Goal: Task Accomplishment & Management: Complete application form

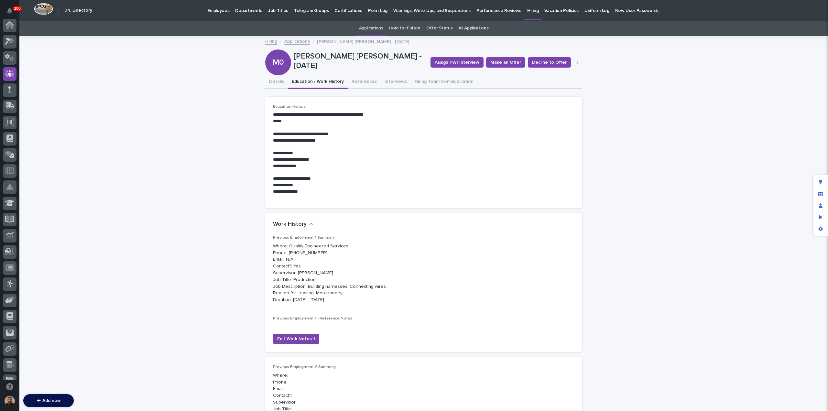
scroll to position [48, 0]
click at [288, 41] on link "Applications" at bounding box center [297, 40] width 26 height 7
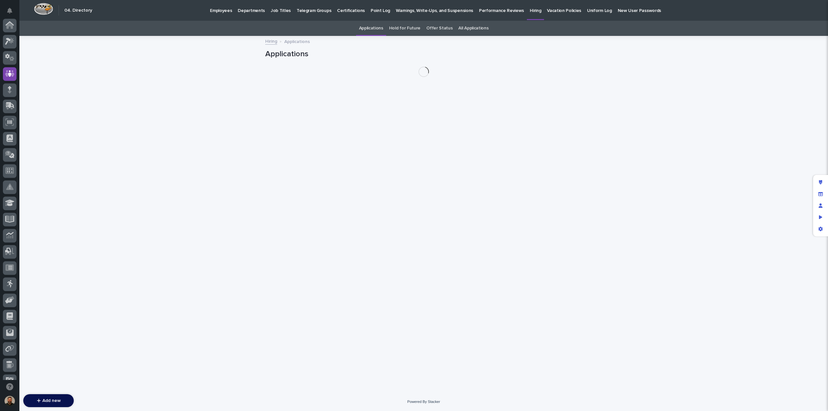
scroll to position [48, 0]
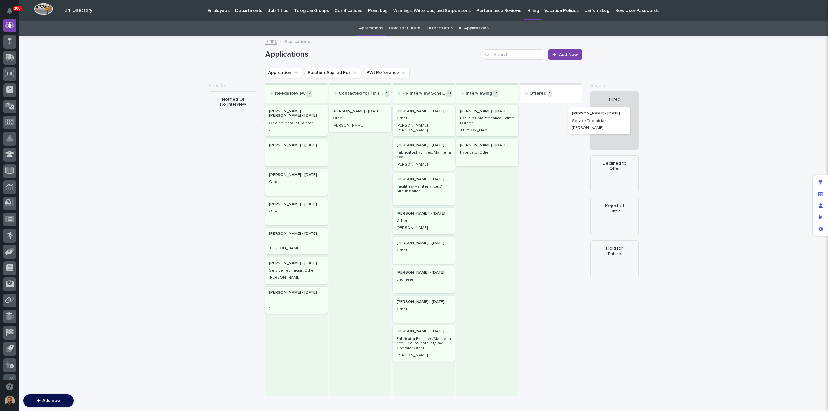
drag, startPoint x: 534, startPoint y: 121, endPoint x: 586, endPoint y: 124, distance: 52.1
click at [586, 124] on div "Loading... Saving… Loading... Saving… Applications Add New Application Position…" at bounding box center [423, 233] width 808 height 393
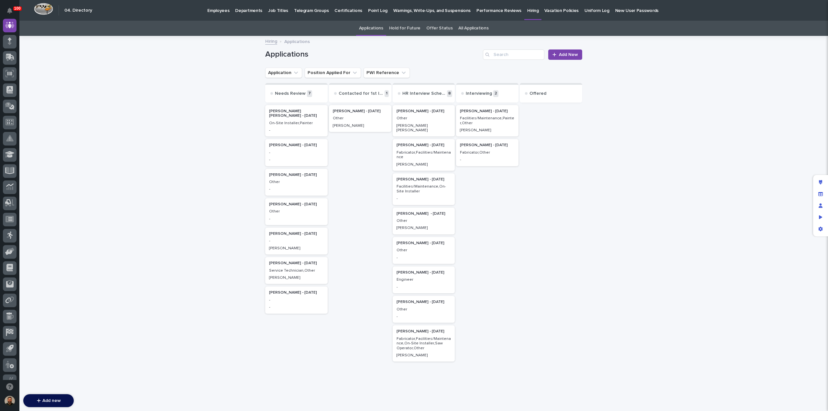
click at [436, 27] on link "Offer Status" at bounding box center [439, 28] width 26 height 15
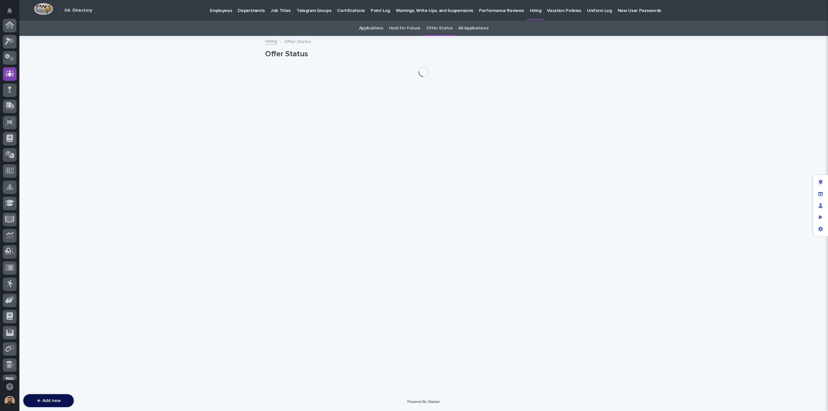
scroll to position [48, 0]
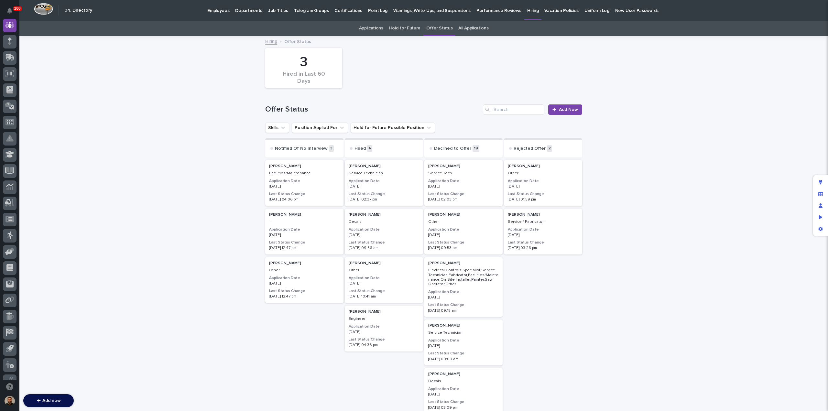
click at [379, 184] on div "08/11/2025" at bounding box center [384, 186] width 70 height 6
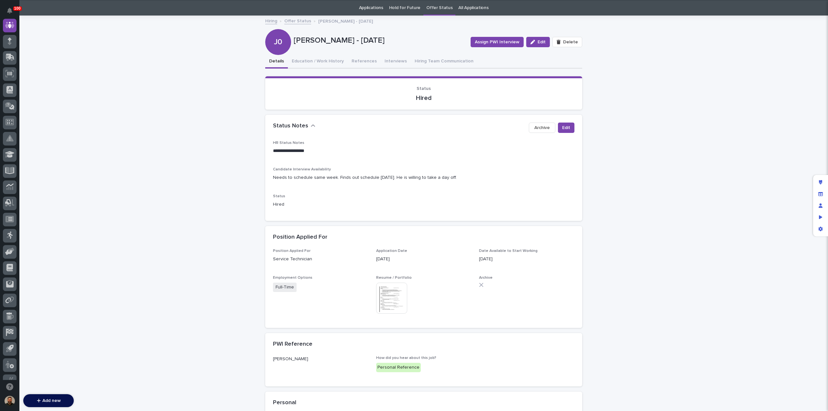
scroll to position [21, 0]
click at [630, 87] on div "**********" at bounding box center [423, 321] width 808 height 610
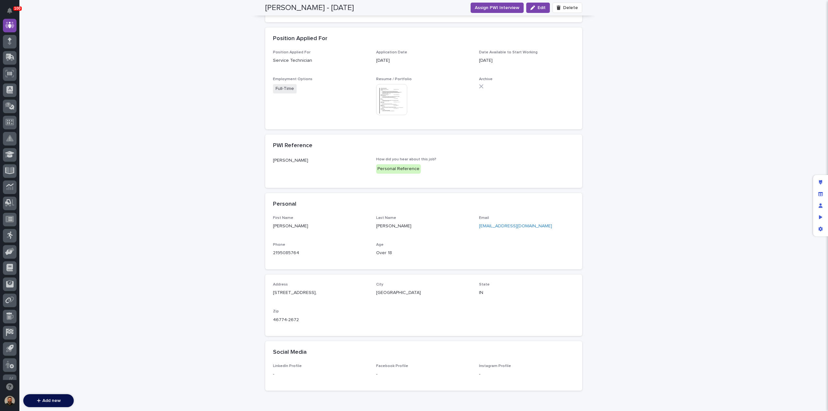
scroll to position [219, 0]
click at [685, 259] on div "**********" at bounding box center [423, 122] width 808 height 610
click at [644, 246] on div "**********" at bounding box center [423, 122] width 808 height 610
click at [671, 72] on div "**********" at bounding box center [423, 122] width 808 height 610
click at [185, 136] on div "**********" at bounding box center [423, 122] width 808 height 610
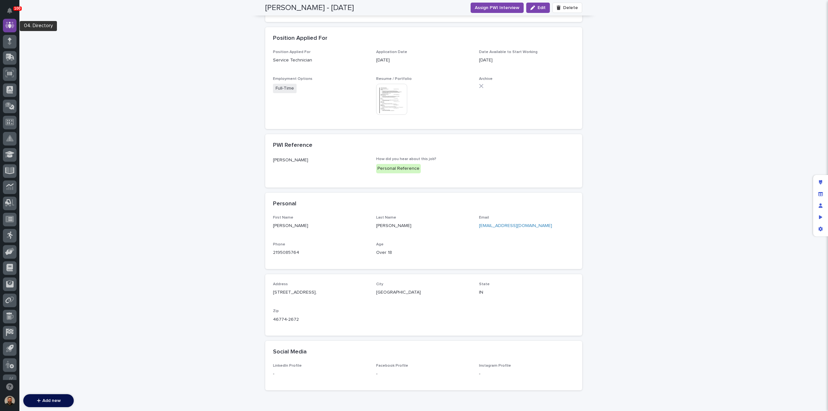
click at [13, 27] on icon at bounding box center [9, 25] width 9 height 6
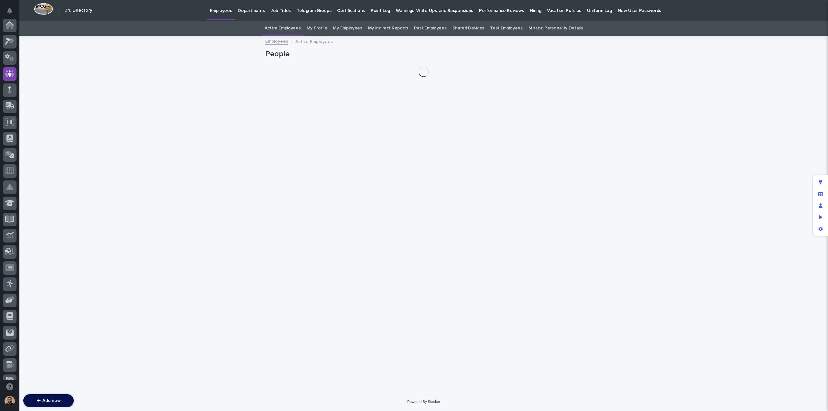
scroll to position [48, 0]
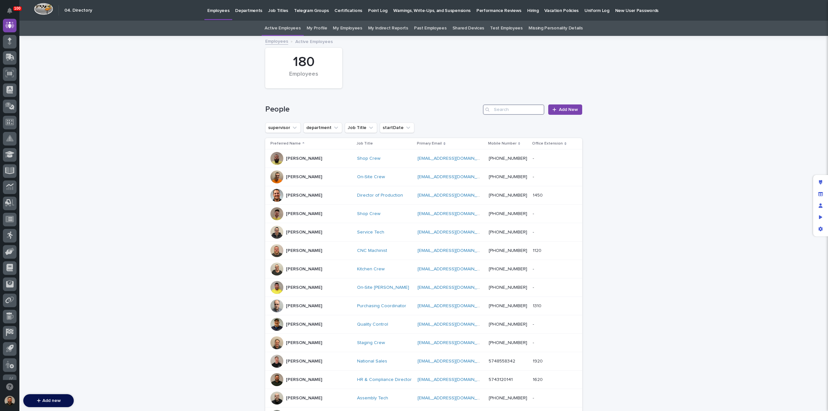
click at [510, 110] on input "Search" at bounding box center [513, 109] width 61 height 10
type input "c"
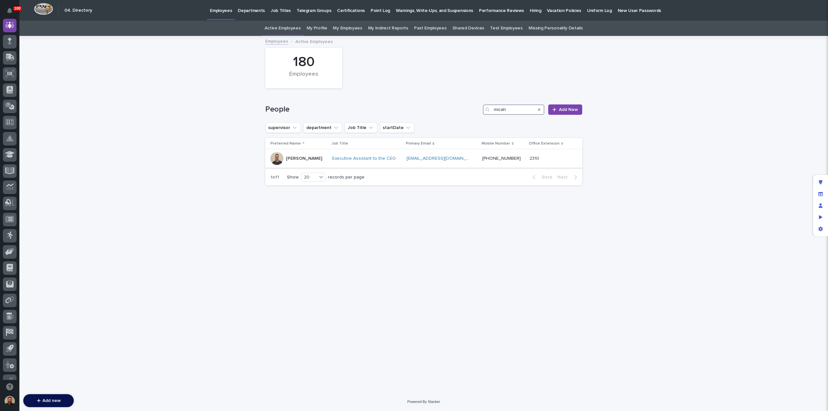
type input "micah"
click at [327, 157] on div "Micah Hershberger" at bounding box center [298, 158] width 57 height 13
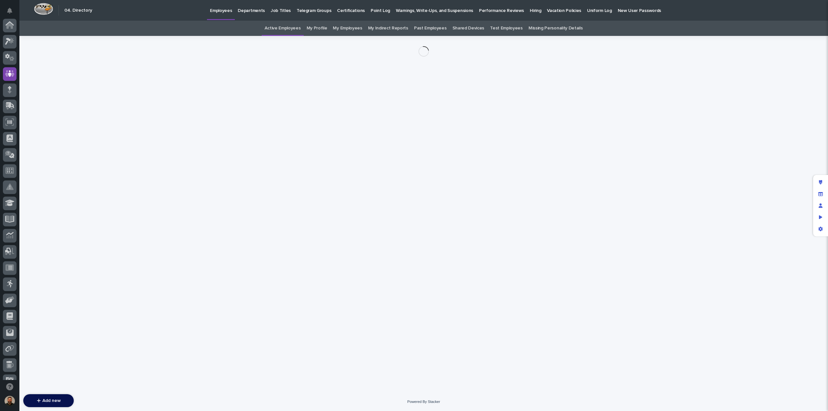
scroll to position [48, 0]
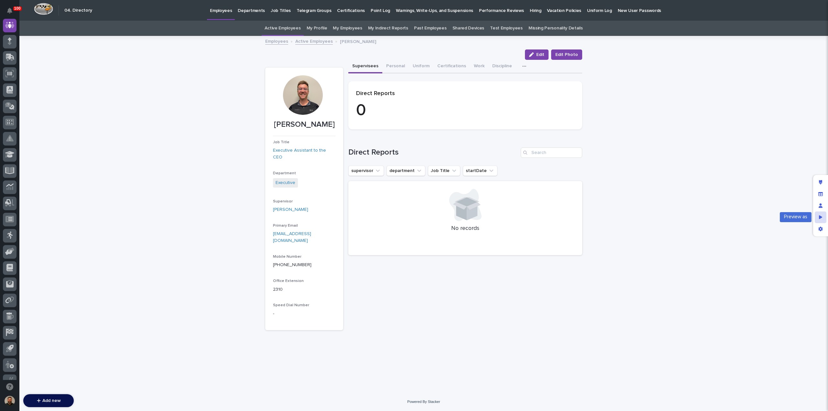
click at [819, 217] on icon "Preview as" at bounding box center [821, 217] width 4 height 4
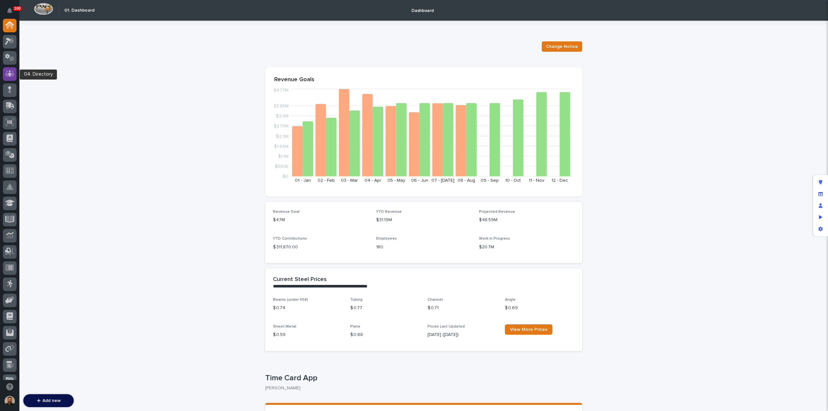
click at [11, 73] on icon at bounding box center [10, 73] width 4 height 6
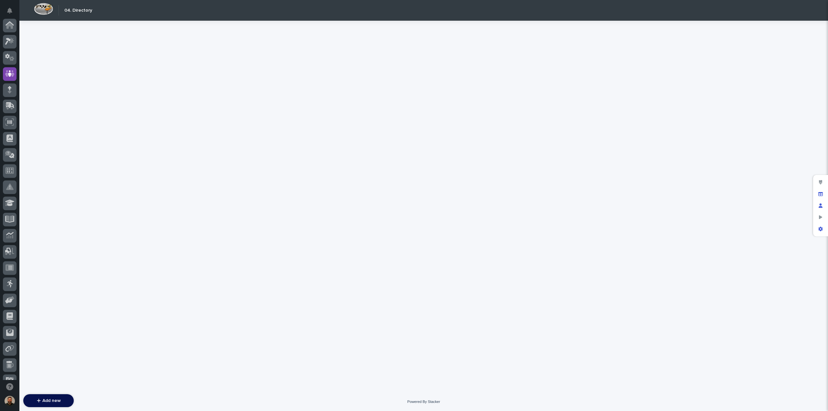
scroll to position [48, 0]
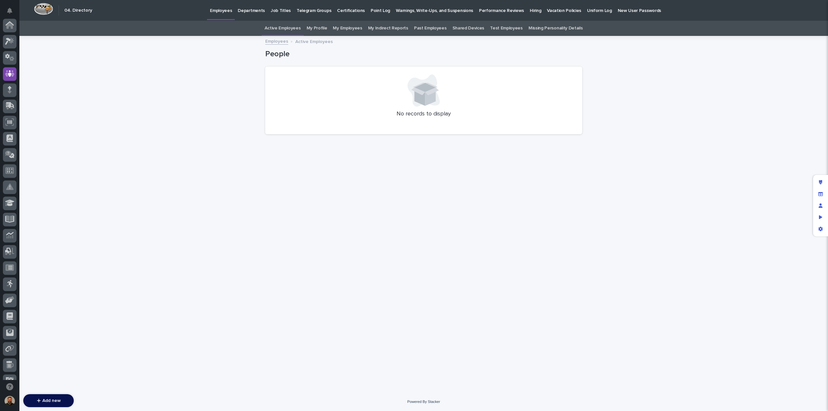
scroll to position [48, 0]
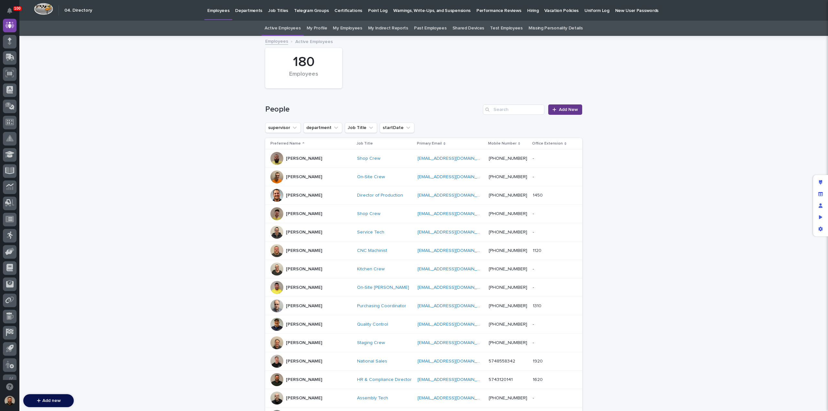
click at [569, 108] on span "Add New" at bounding box center [568, 109] width 19 height 5
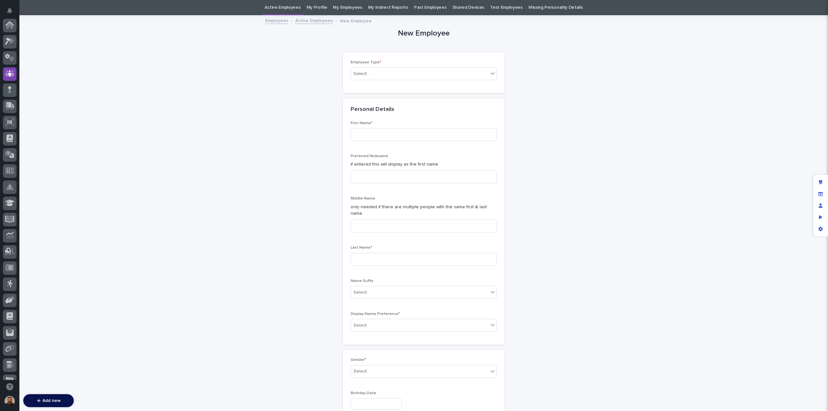
scroll to position [48, 0]
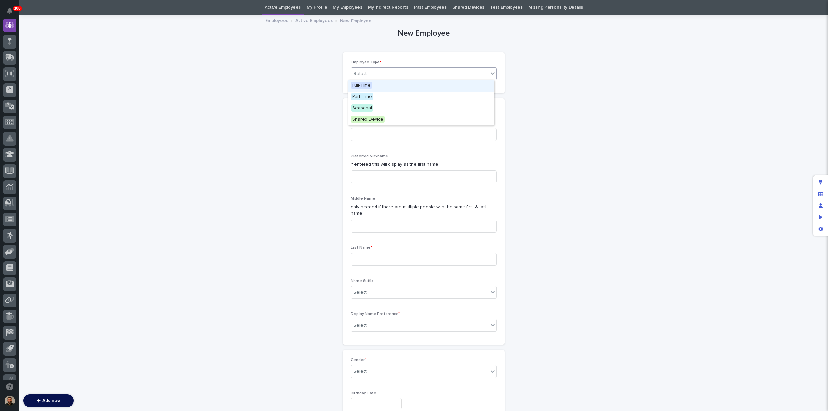
click at [392, 75] on div "Select..." at bounding box center [419, 74] width 137 height 11
click at [392, 86] on div "Full-Time" at bounding box center [420, 85] width 145 height 11
click at [391, 132] on input at bounding box center [423, 134] width 146 height 13
type input "[PERSON_NAME]"
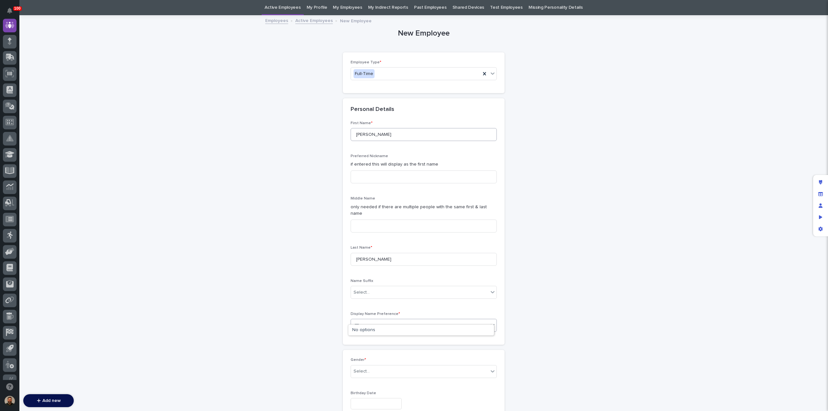
type input "**"
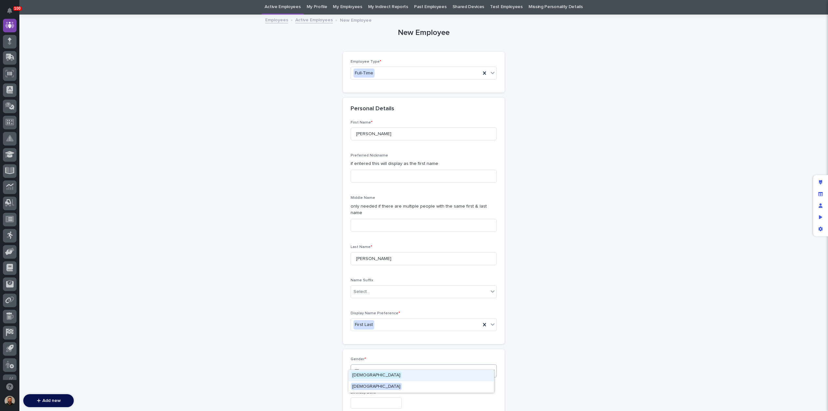
type input "****"
click at [432, 387] on div "[DEMOGRAPHIC_DATA]" at bounding box center [420, 386] width 145 height 11
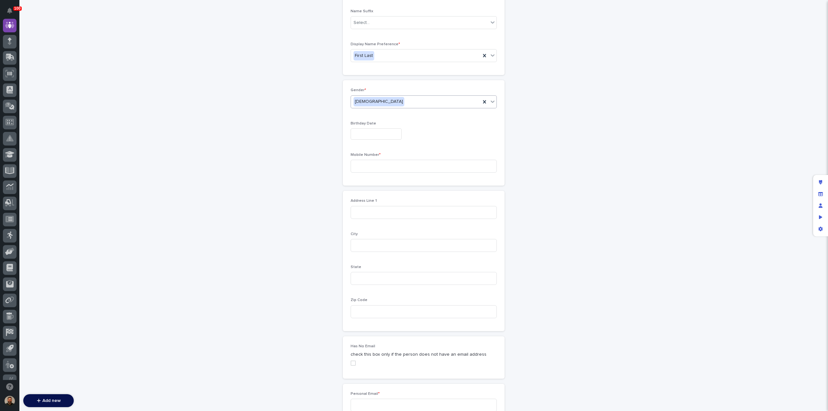
scroll to position [290, 0]
click at [378, 128] on input "text" at bounding box center [375, 133] width 51 height 11
type input "**********"
click at [378, 160] on input at bounding box center [423, 166] width 146 height 13
paste input "tel:[PHONE_NUMBER]"
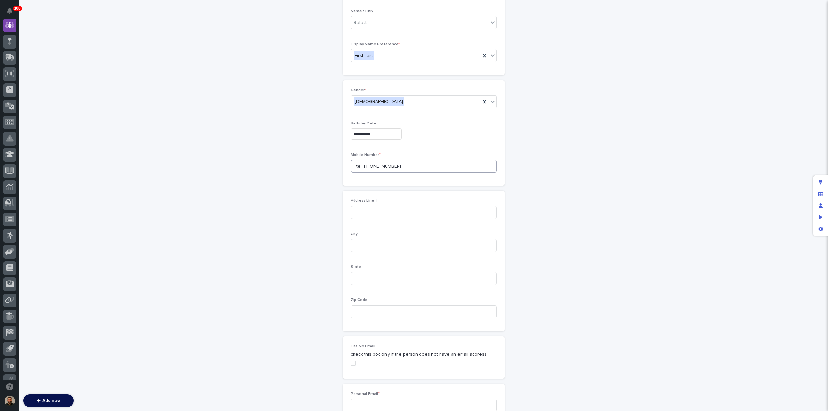
drag, startPoint x: 359, startPoint y: 159, endPoint x: 360, endPoint y: 146, distance: 13.6
click at [352, 160] on input "tel:[PHONE_NUMBER]" at bounding box center [423, 166] width 146 height 13
type input "[PHONE_NUMBER]"
click at [404, 207] on input at bounding box center [423, 212] width 146 height 13
click at [378, 206] on input at bounding box center [423, 212] width 146 height 13
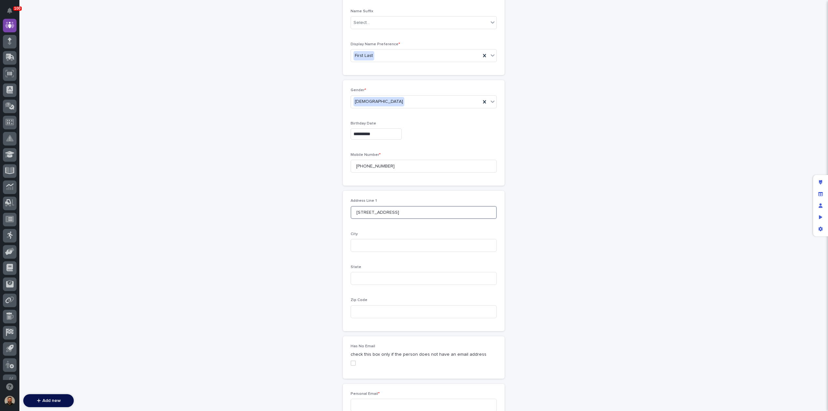
click at [370, 206] on input "[STREET_ADDRESS]" at bounding box center [423, 212] width 146 height 13
drag, startPoint x: 370, startPoint y: 205, endPoint x: 426, endPoint y: 204, distance: 56.6
click at [424, 206] on input "[STREET_ADDRESS]" at bounding box center [423, 212] width 146 height 13
type input "[STREET_ADDRESS]"
click at [379, 239] on input at bounding box center [423, 245] width 146 height 13
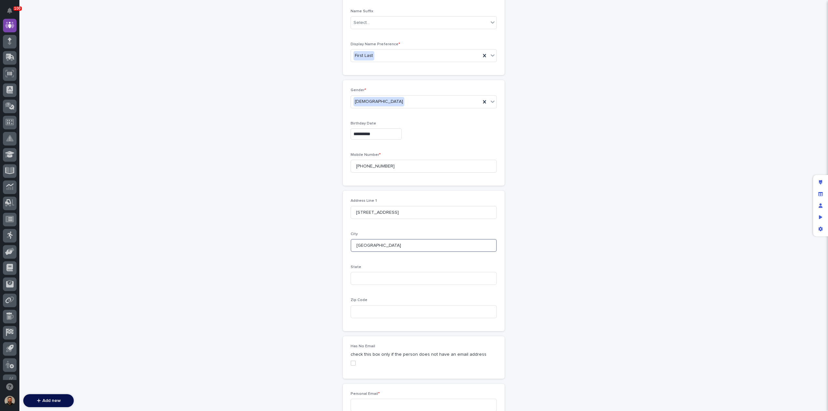
type input "[GEOGRAPHIC_DATA]"
type input "IN"
click at [353, 305] on input at bounding box center [423, 311] width 146 height 13
type input "46774"
click at [583, 284] on div "**********" at bounding box center [423, 363] width 808 height 1234
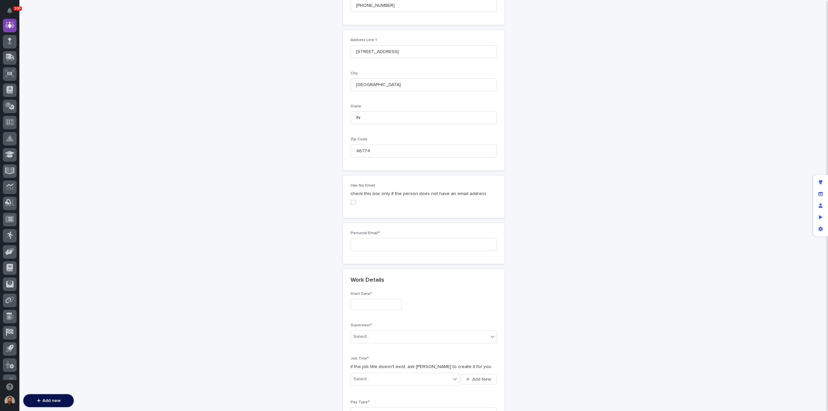
scroll to position [451, 0]
click at [365, 238] on input at bounding box center [423, 244] width 146 height 13
click at [392, 238] on input at bounding box center [423, 244] width 146 height 13
paste input "[EMAIL_ADDRESS][DOMAIN_NAME]"
type input "[EMAIL_ADDRESS][DOMAIN_NAME]"
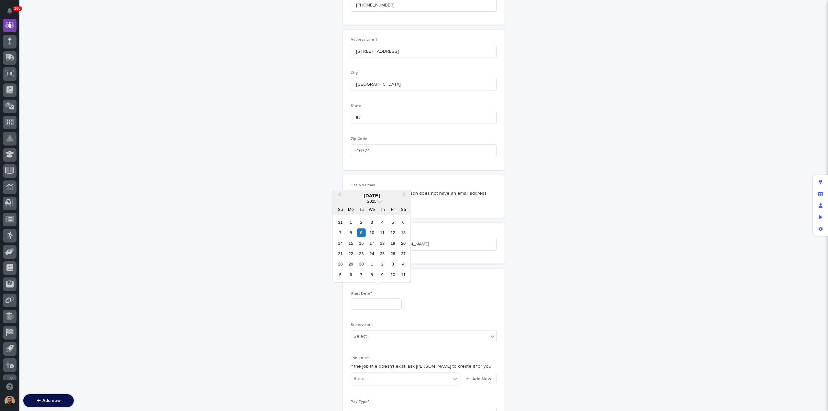
click at [368, 298] on input "text" at bounding box center [375, 303] width 51 height 11
click at [373, 255] on div "24" at bounding box center [371, 253] width 9 height 9
type input "**********"
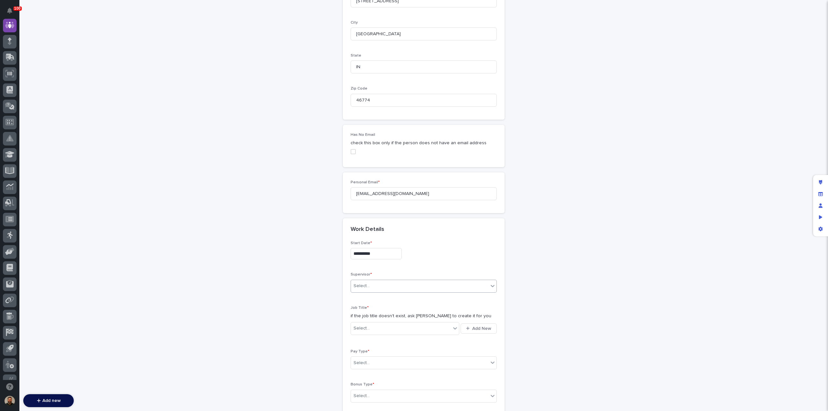
scroll to position [502, 0]
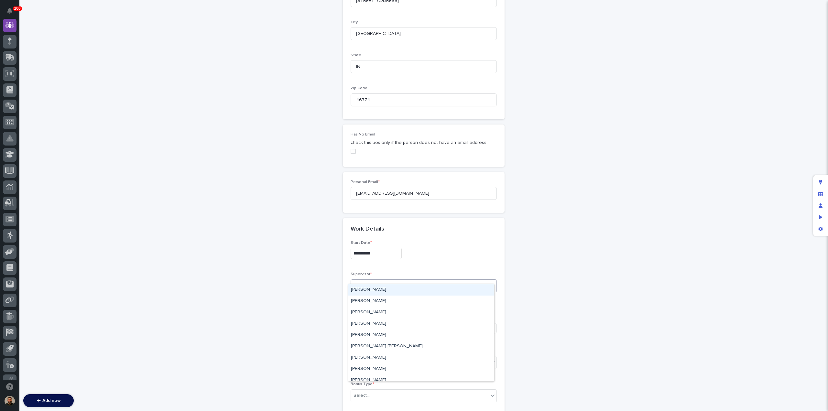
click at [399, 280] on div "Select..." at bounding box center [419, 285] width 137 height 11
type input "****"
click at [393, 287] on div "[PERSON_NAME]" at bounding box center [420, 289] width 145 height 11
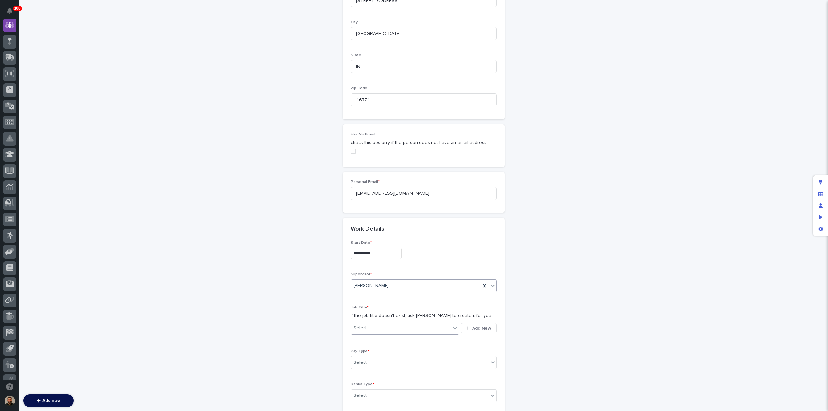
click at [388, 323] on div "Select..." at bounding box center [401, 328] width 100 height 11
type input "*****"
click at [370, 392] on div "Service Tech" at bounding box center [402, 394] width 109 height 11
click at [391, 357] on div "Select..." at bounding box center [419, 362] width 137 height 11
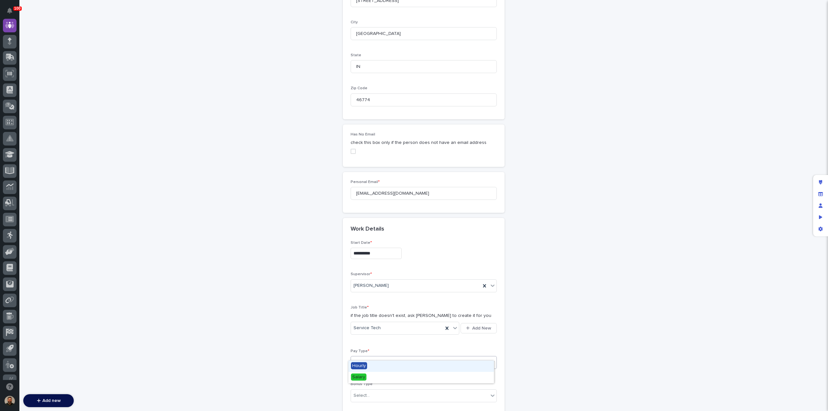
click at [387, 366] on div "Hourly" at bounding box center [420, 366] width 145 height 11
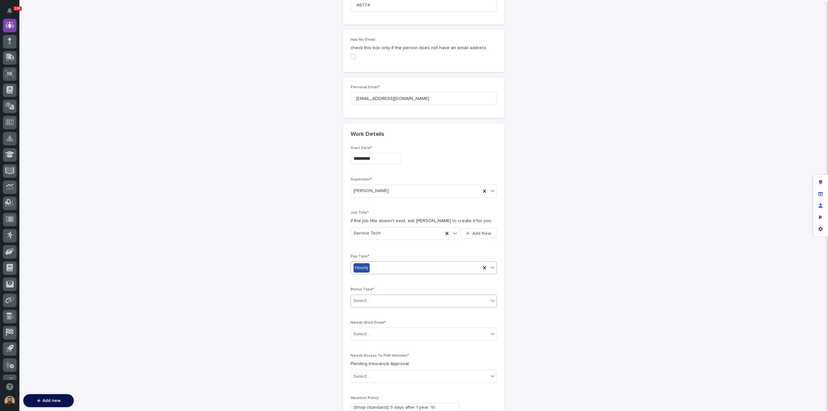
click at [385, 296] on div "Select..." at bounding box center [419, 301] width 137 height 11
drag, startPoint x: 387, startPoint y: 309, endPoint x: 390, endPoint y: 315, distance: 6.7
click at [390, 315] on div "Points Based Hourly Bonus" at bounding box center [420, 315] width 145 height 11
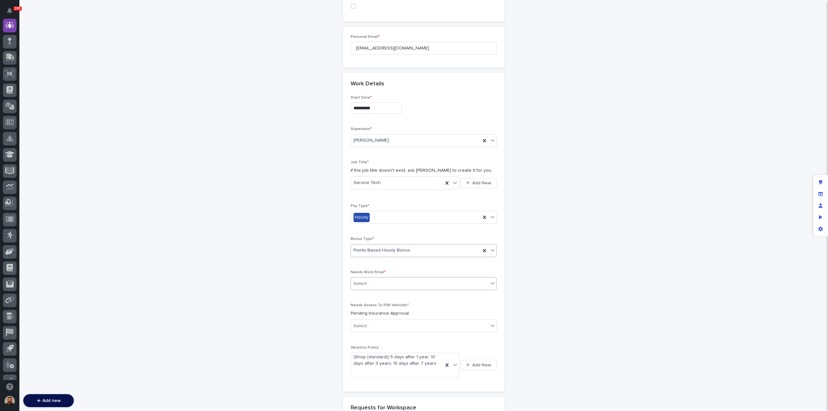
scroll to position [648, 0]
click at [399, 278] on div "Select..." at bounding box center [419, 283] width 137 height 11
click at [395, 291] on div "Yes" at bounding box center [420, 286] width 145 height 11
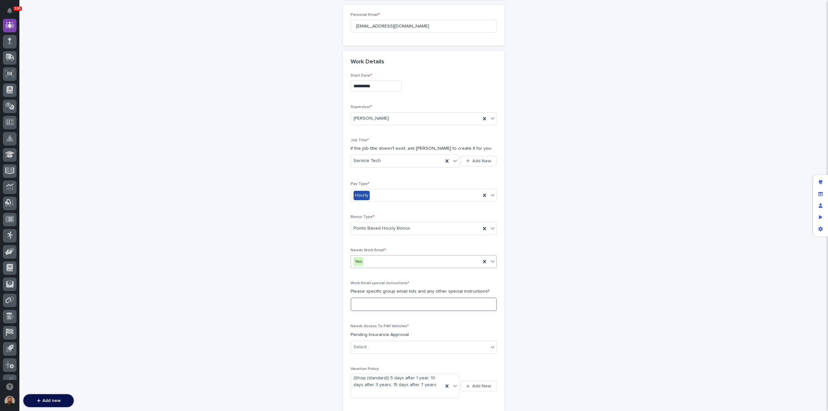
click at [398, 298] on textarea at bounding box center [423, 304] width 146 height 14
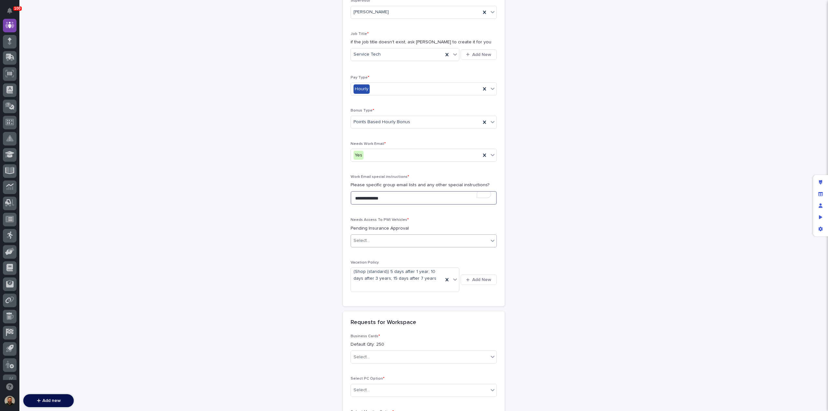
scroll to position [776, 0]
type textarea "**********"
click at [381, 235] on div "Select..." at bounding box center [419, 240] width 137 height 11
click at [380, 241] on div "Yes" at bounding box center [420, 243] width 145 height 11
click at [453, 276] on icon at bounding box center [455, 279] width 6 height 6
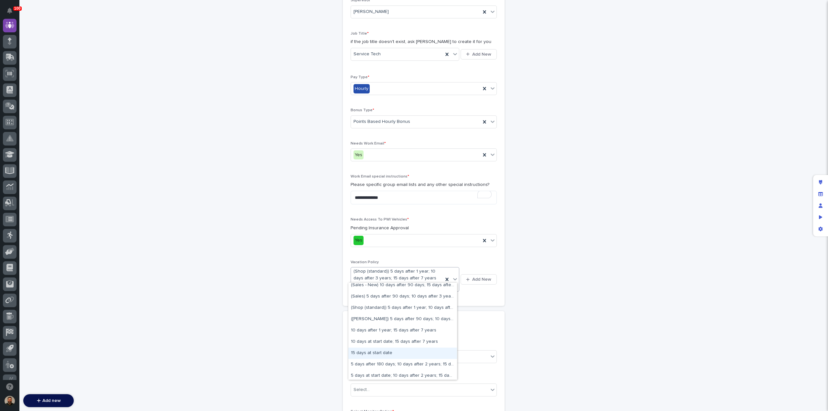
scroll to position [50, 0]
click at [402, 375] on div "5 days at start date; 10 days after 2 years; 15 days after 7 years" at bounding box center [402, 373] width 109 height 11
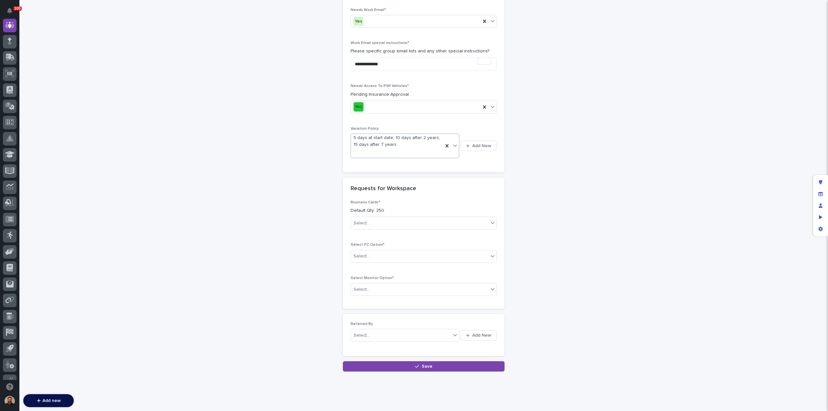
scroll to position [910, 0]
click at [396, 217] on div "Select..." at bounding box center [419, 222] width 137 height 11
click at [393, 226] on div "Yes" at bounding box center [420, 225] width 145 height 11
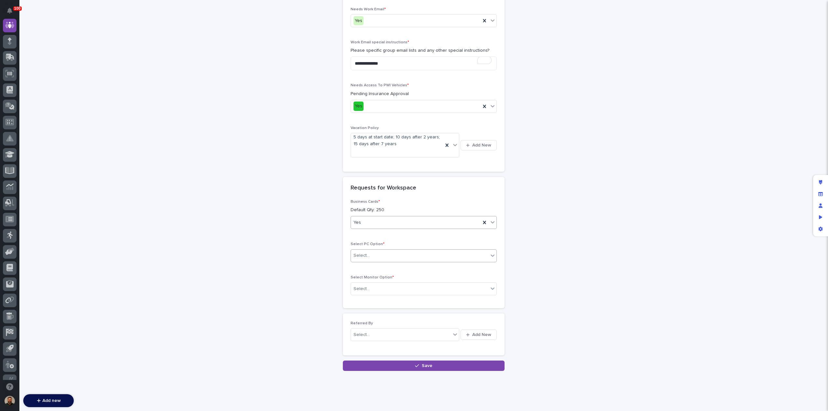
click at [387, 250] on div "Select..." at bounding box center [419, 255] width 137 height 11
click at [394, 302] on span "Other (Contact Supervisor)" at bounding box center [380, 302] width 59 height 7
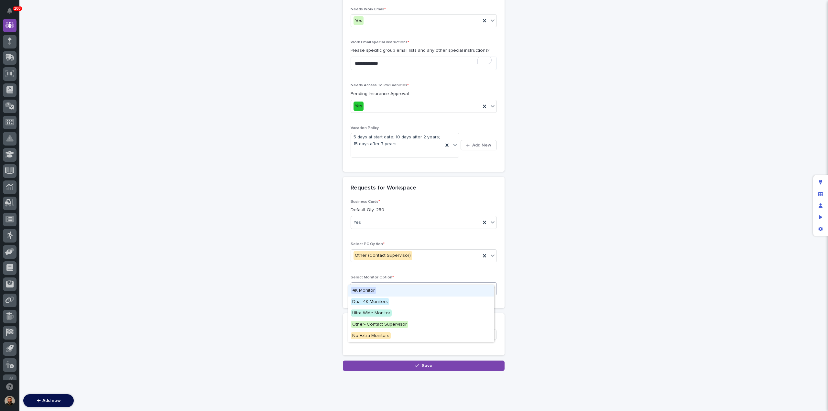
click at [386, 284] on div "Select..." at bounding box center [419, 289] width 137 height 11
click at [404, 324] on span "Other- Contact Supervisor" at bounding box center [379, 324] width 57 height 7
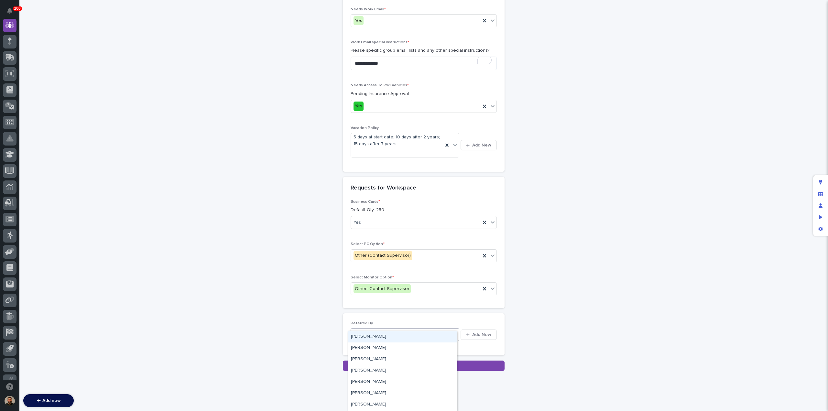
click at [403, 329] on div "Select..." at bounding box center [401, 334] width 100 height 11
click at [377, 329] on div "Select..." at bounding box center [401, 334] width 100 height 11
type input "*****"
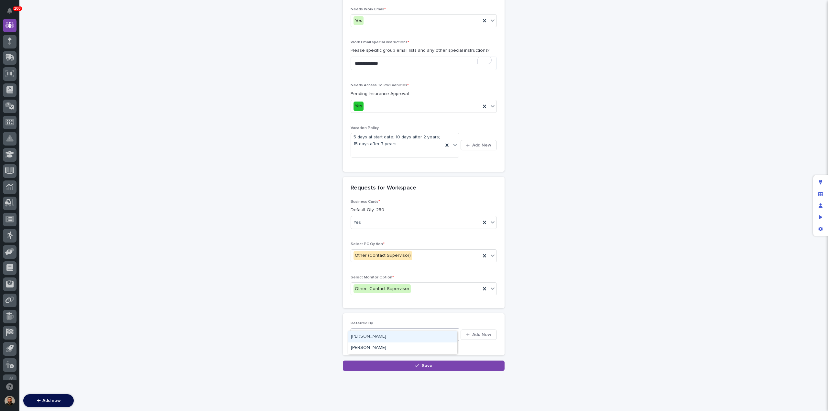
click at [387, 334] on div "[PERSON_NAME]" at bounding box center [402, 336] width 109 height 11
click at [408, 361] on button "Save" at bounding box center [424, 366] width 162 height 10
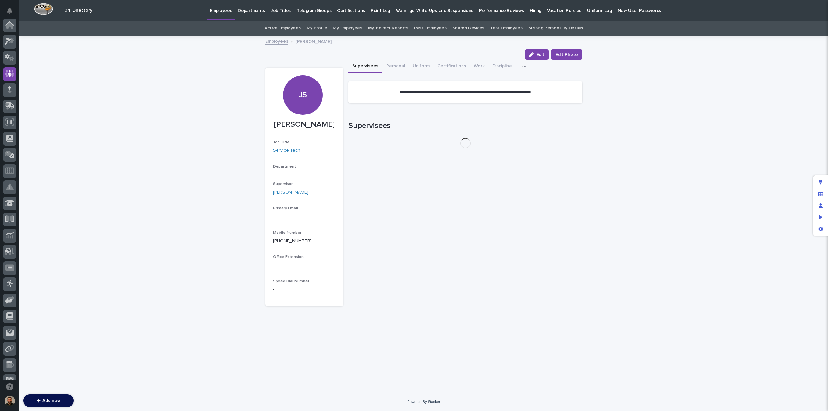
scroll to position [48, 0]
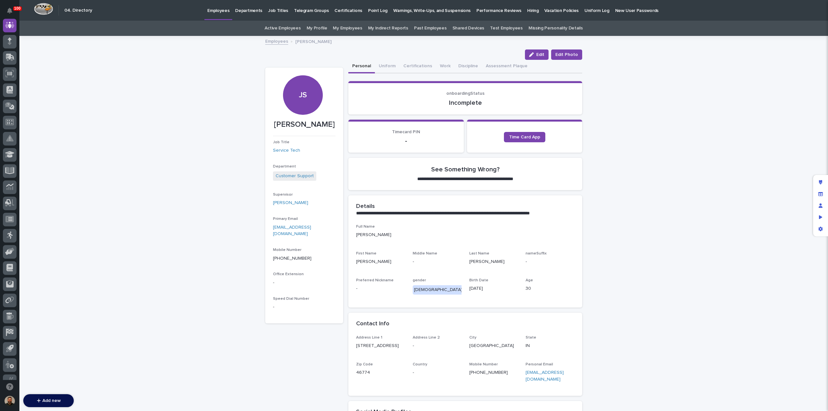
click at [274, 40] on link "Employees" at bounding box center [276, 40] width 23 height 7
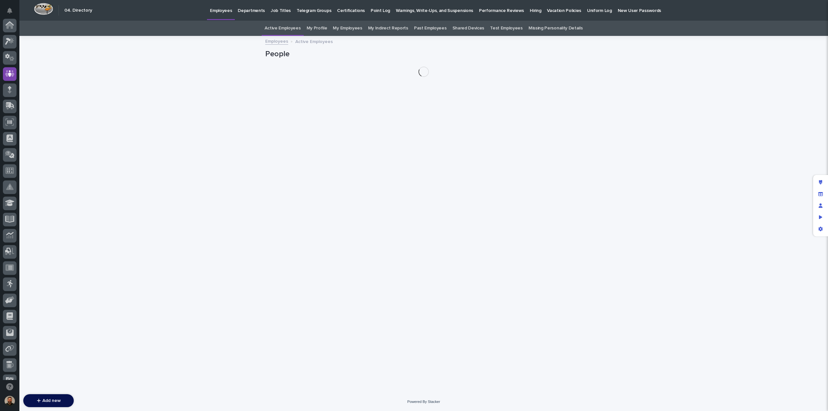
scroll to position [48, 0]
